Goal: Task Accomplishment & Management: Manage account settings

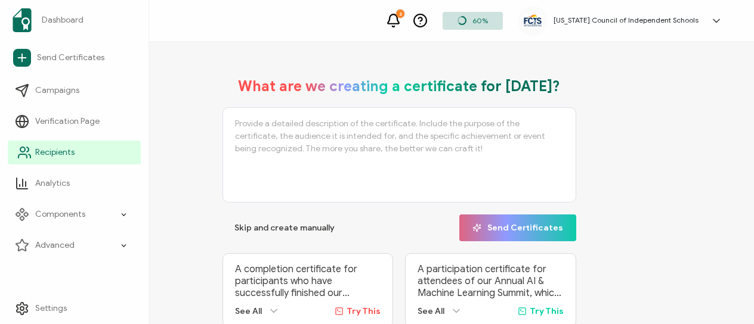
click at [67, 147] on span "Recipients" at bounding box center [54, 153] width 39 height 12
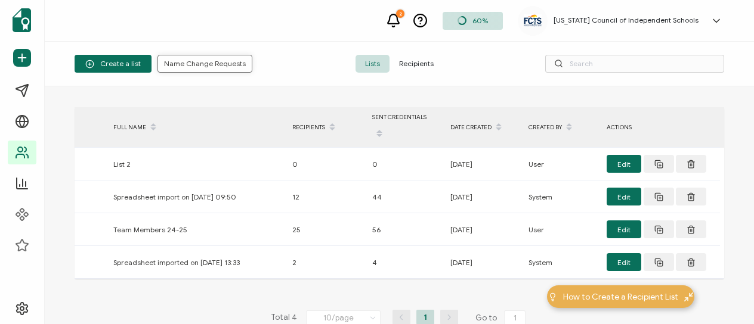
click at [233, 66] on span "Name Change Requests" at bounding box center [205, 63] width 82 height 7
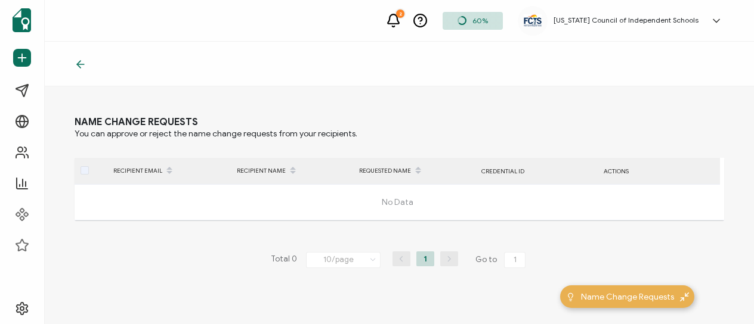
click at [84, 65] on icon at bounding box center [81, 64] width 12 height 12
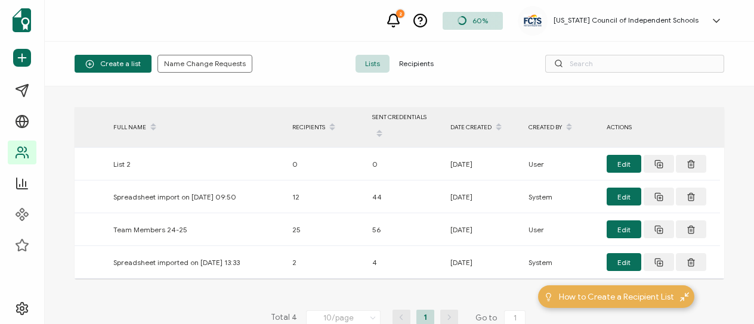
click at [418, 62] on span "Recipients" at bounding box center [416, 64] width 54 height 18
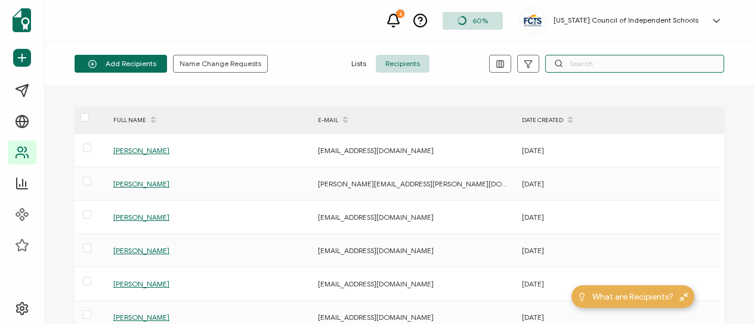
click at [599, 60] on input "text" at bounding box center [634, 64] width 179 height 18
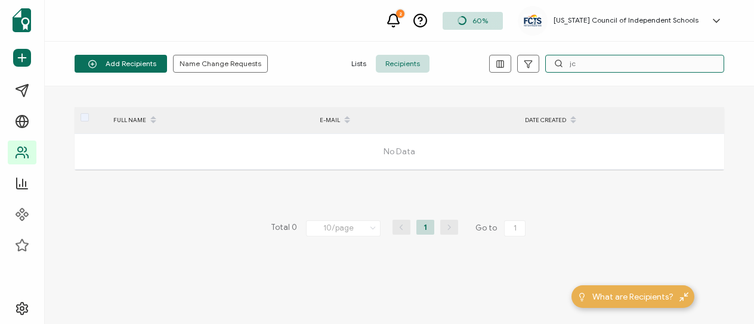
type input "j"
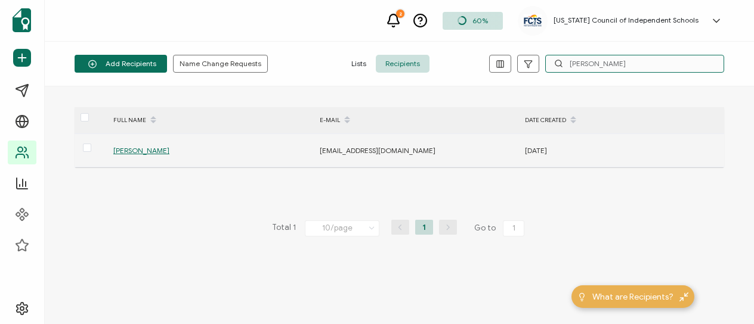
type input "[PERSON_NAME]"
click at [131, 150] on span "[PERSON_NAME]" at bounding box center [141, 150] width 56 height 9
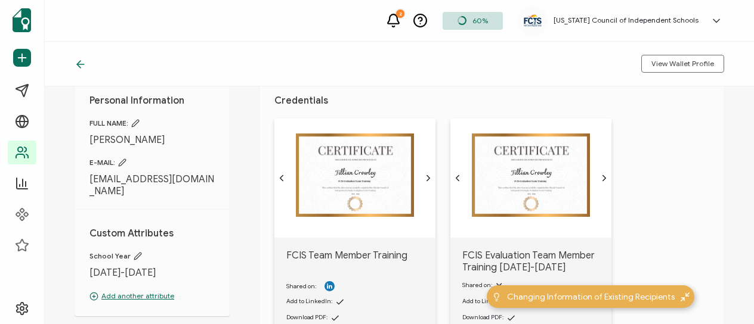
scroll to position [38, 0]
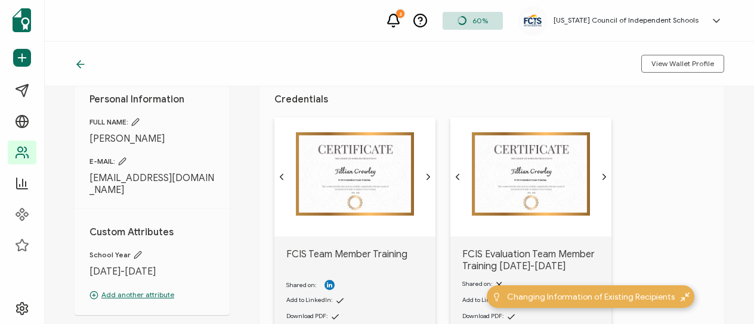
click at [137, 124] on icon at bounding box center [135, 122] width 7 height 7
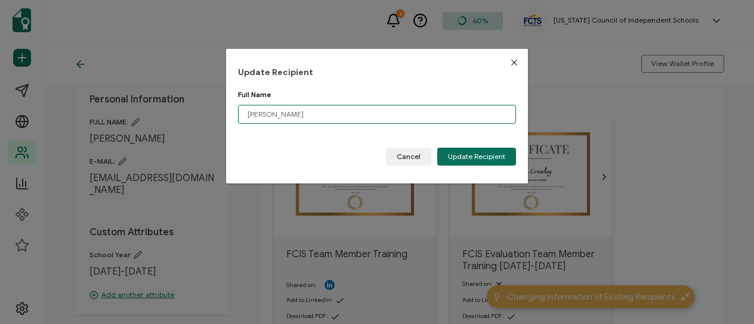
click at [248, 114] on input "[PERSON_NAME]" at bounding box center [377, 114] width 278 height 19
type input "[PERSON_NAME]"
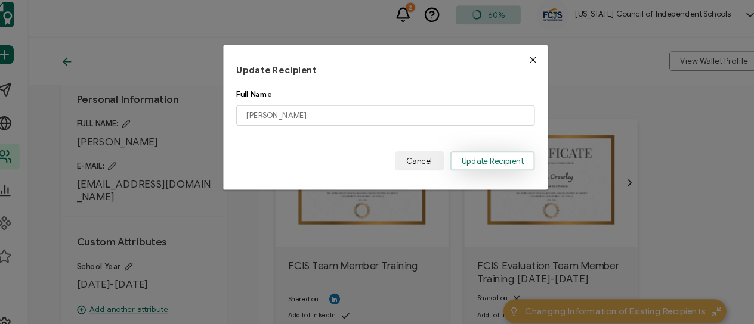
click at [500, 160] on span "Update Recipient" at bounding box center [476, 156] width 57 height 7
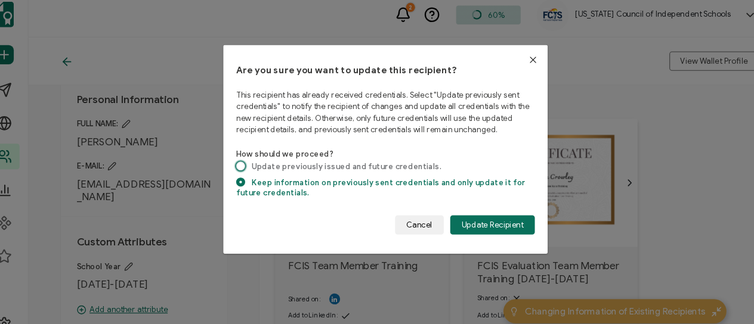
click at [382, 162] on span "Update previously issued and future credentials." at bounding box center [337, 161] width 183 height 9
click at [246, 162] on input "Update previously issued and future credentials." at bounding box center [242, 162] width 8 height 10
radio input "true"
radio input "false"
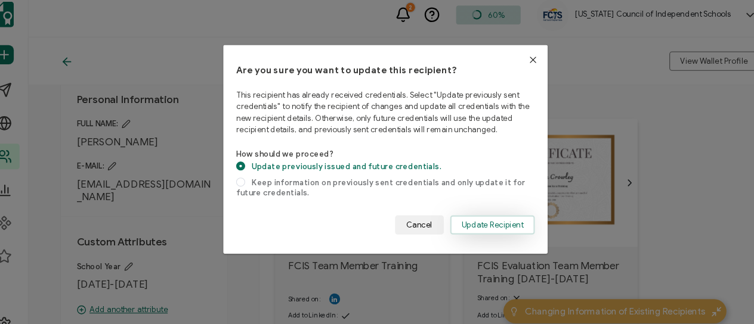
click at [478, 213] on span "Update Recipient" at bounding box center [476, 216] width 57 height 7
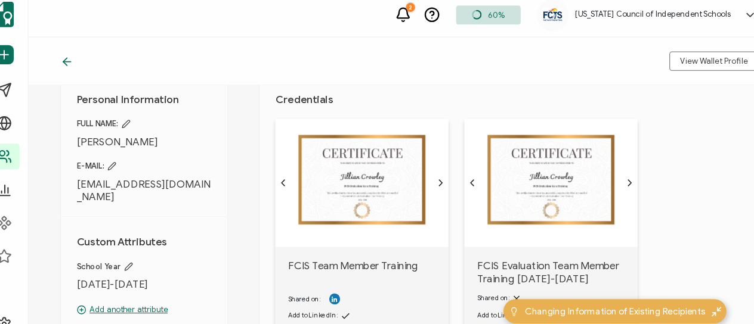
click at [384, 179] on img at bounding box center [355, 174] width 118 height 84
click at [386, 170] on img at bounding box center [355, 174] width 118 height 84
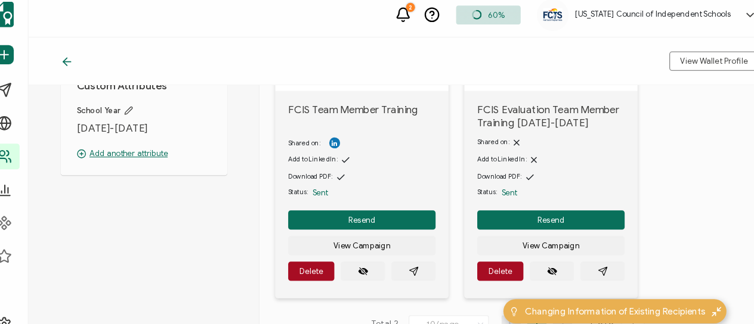
scroll to position [188, 0]
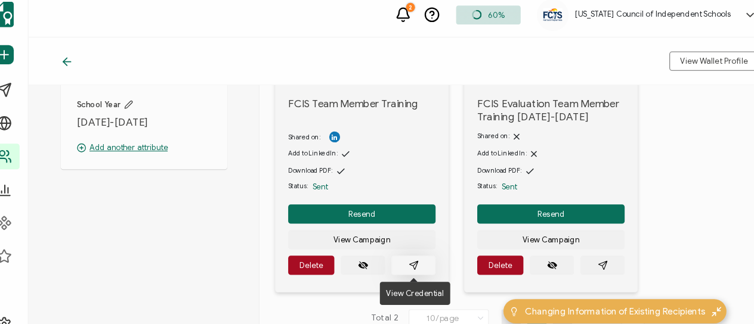
click at [395, 255] on button "button" at bounding box center [402, 254] width 41 height 18
